Goal: Task Accomplishment & Management: Manage account settings

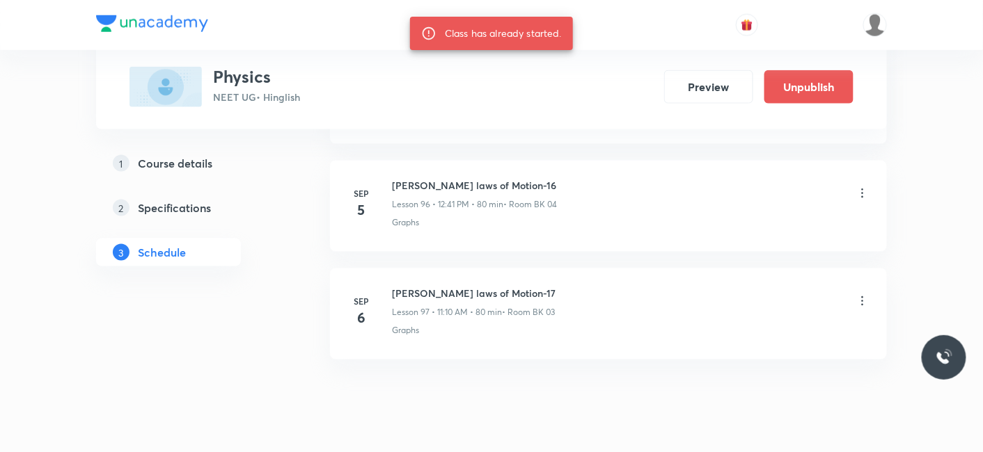
scroll to position [9984, 0]
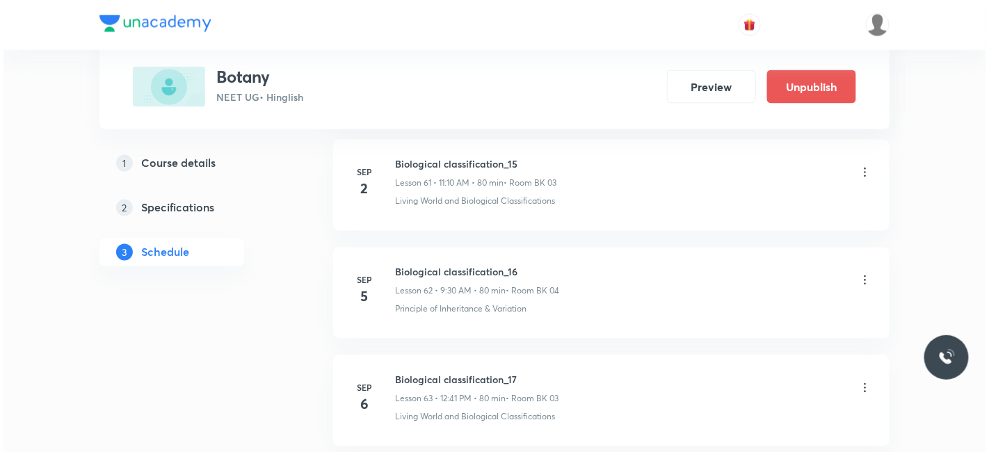
scroll to position [7431, 0]
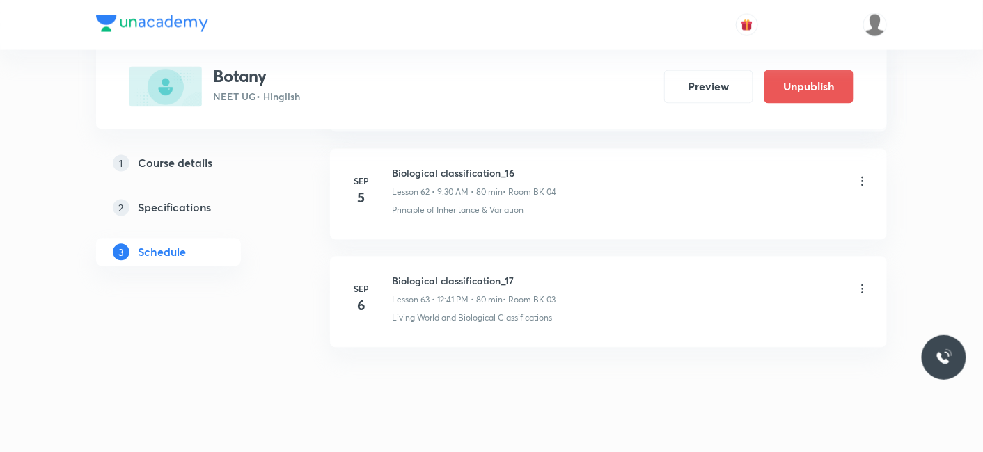
click at [863, 283] on icon at bounding box center [862, 290] width 14 height 14
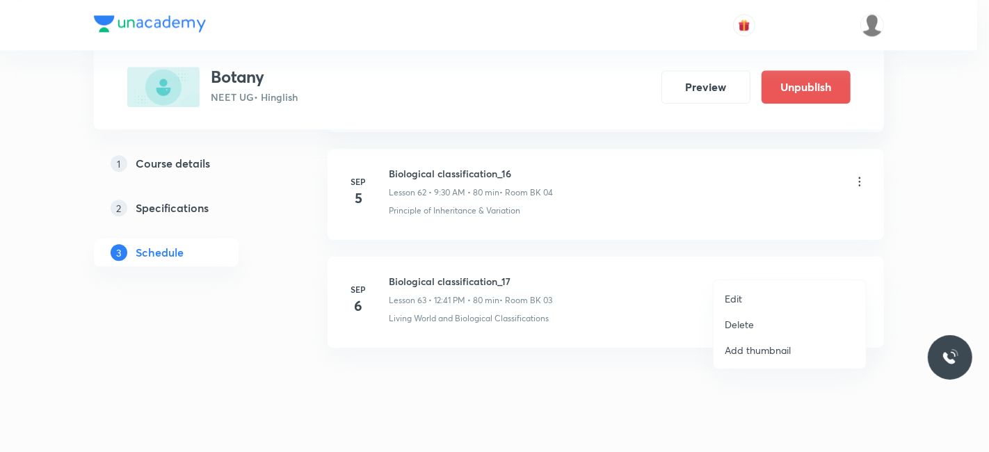
click at [731, 295] on p "Edit" at bounding box center [733, 299] width 17 height 15
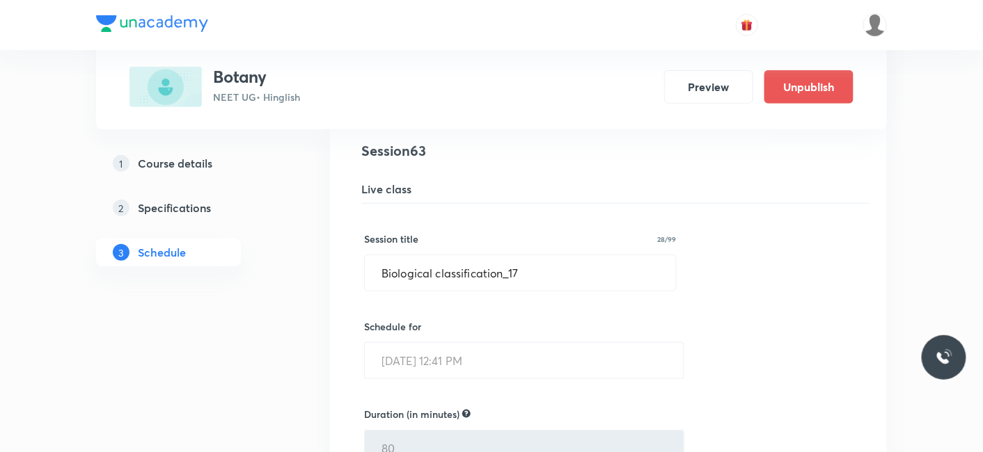
scroll to position [6708, 0]
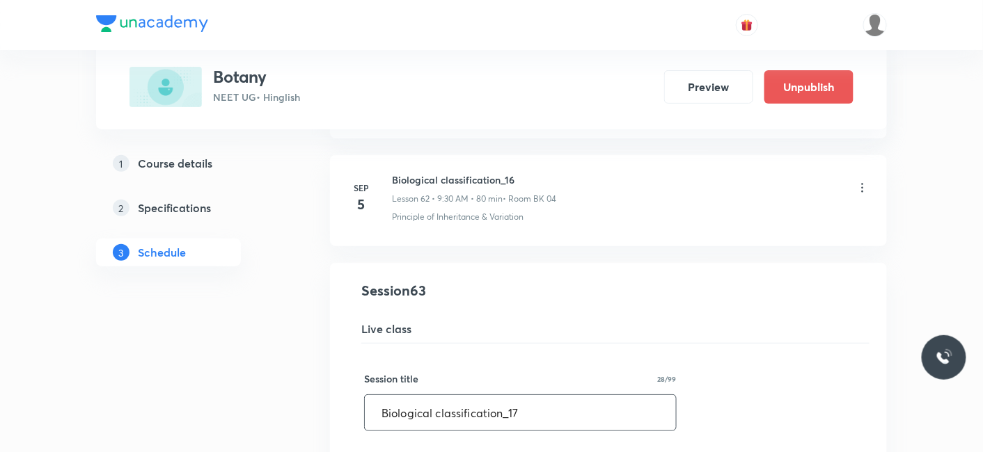
drag, startPoint x: 550, startPoint y: 390, endPoint x: 233, endPoint y: 380, distance: 317.4
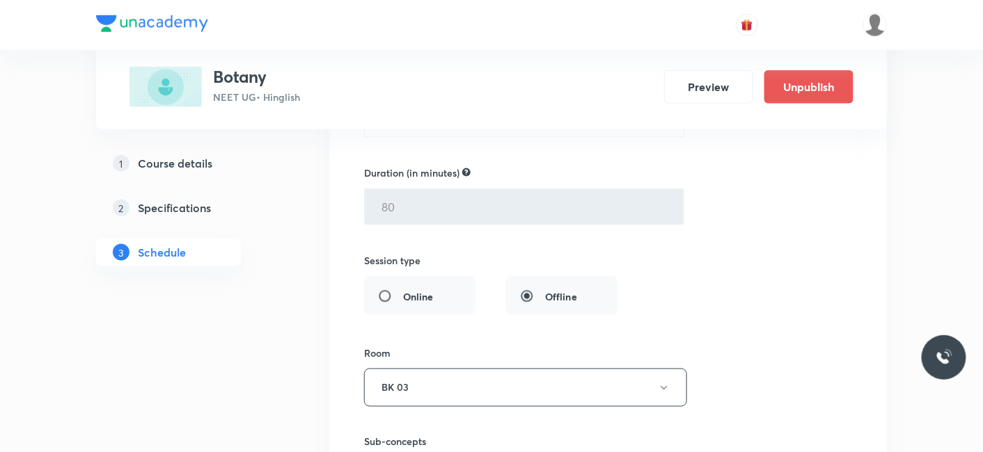
scroll to position [7326, 0]
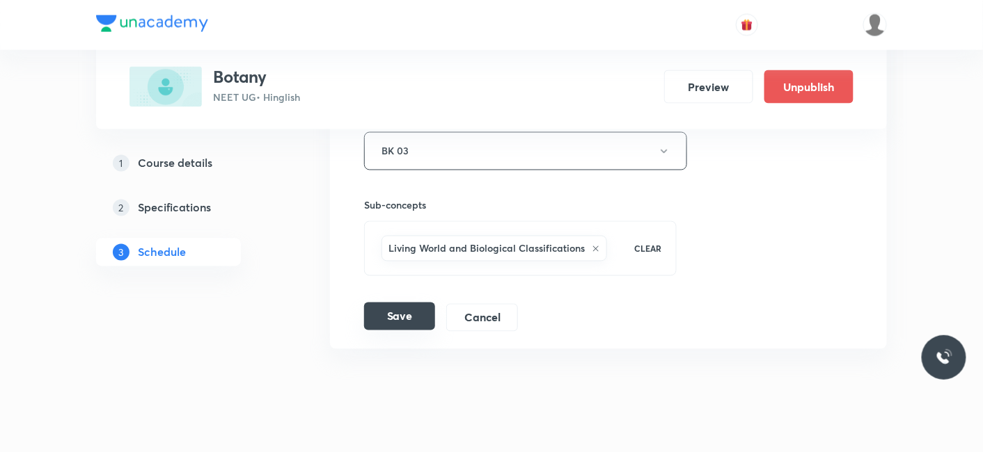
type input "Plant Kingdom_01"
click at [388, 303] on button "Save" at bounding box center [399, 317] width 71 height 28
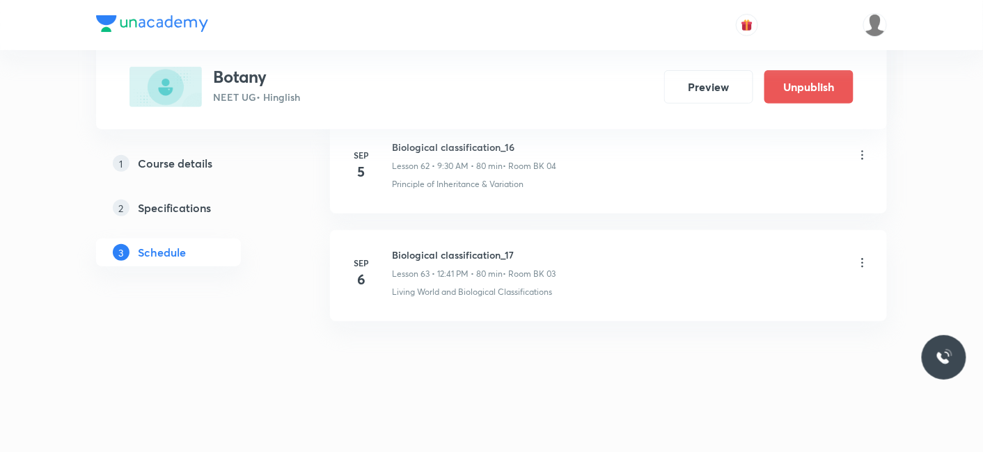
scroll to position [6793, 0]
